Goal: Find specific page/section: Find specific page/section

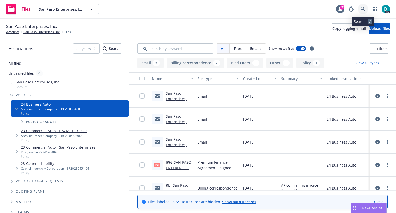
click at [361, 9] on icon at bounding box center [363, 9] width 5 height 5
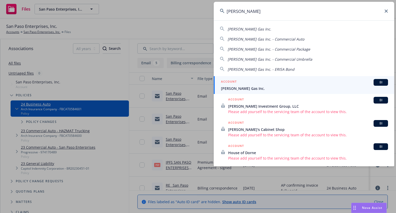
type input "dorn's"
click at [247, 86] on span "[PERSON_NAME] Gas Inc." at bounding box center [304, 88] width 167 height 5
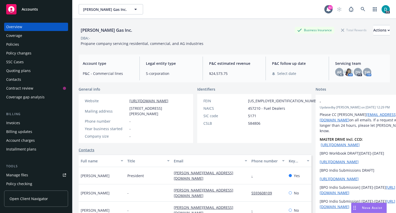
click at [19, 46] on div "Policies" at bounding box center [36, 44] width 60 height 8
click at [15, 45] on div "Policies" at bounding box center [12, 44] width 13 height 8
